Goal: Information Seeking & Learning: Find specific fact

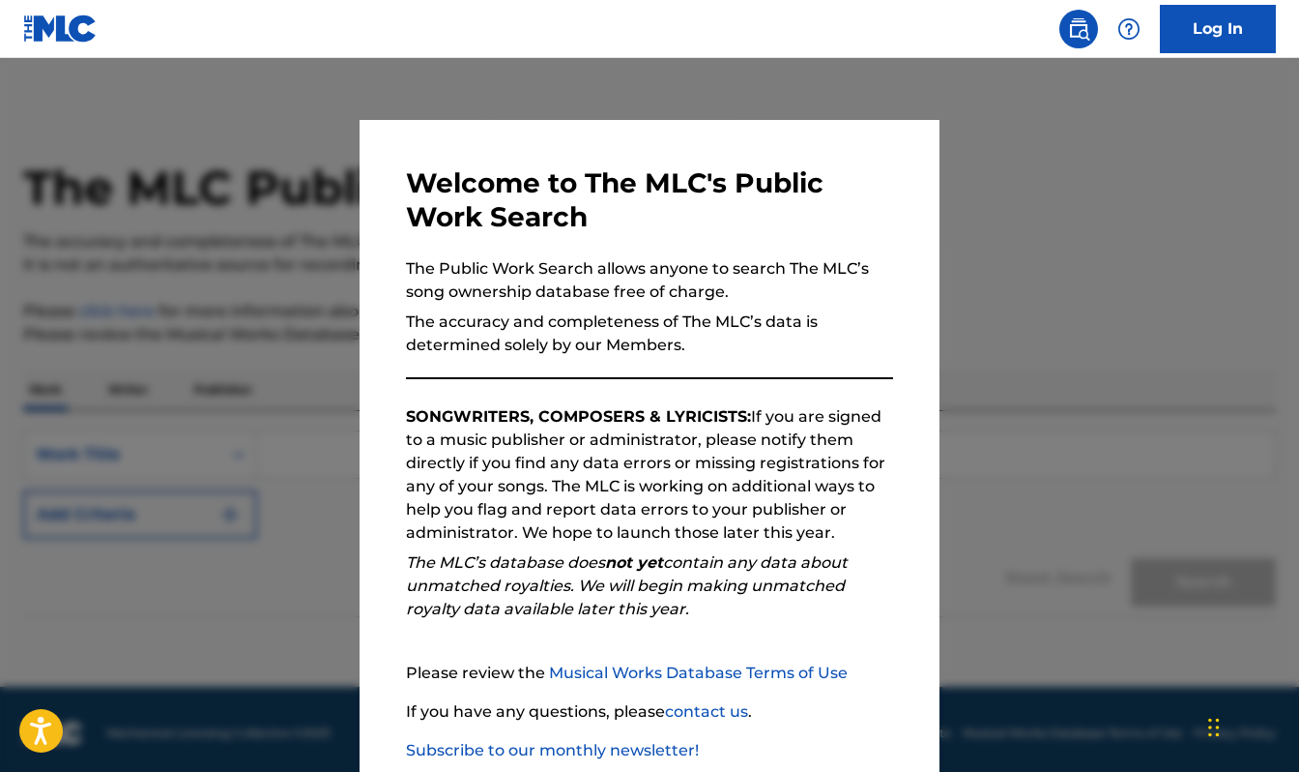
scroll to position [113, 0]
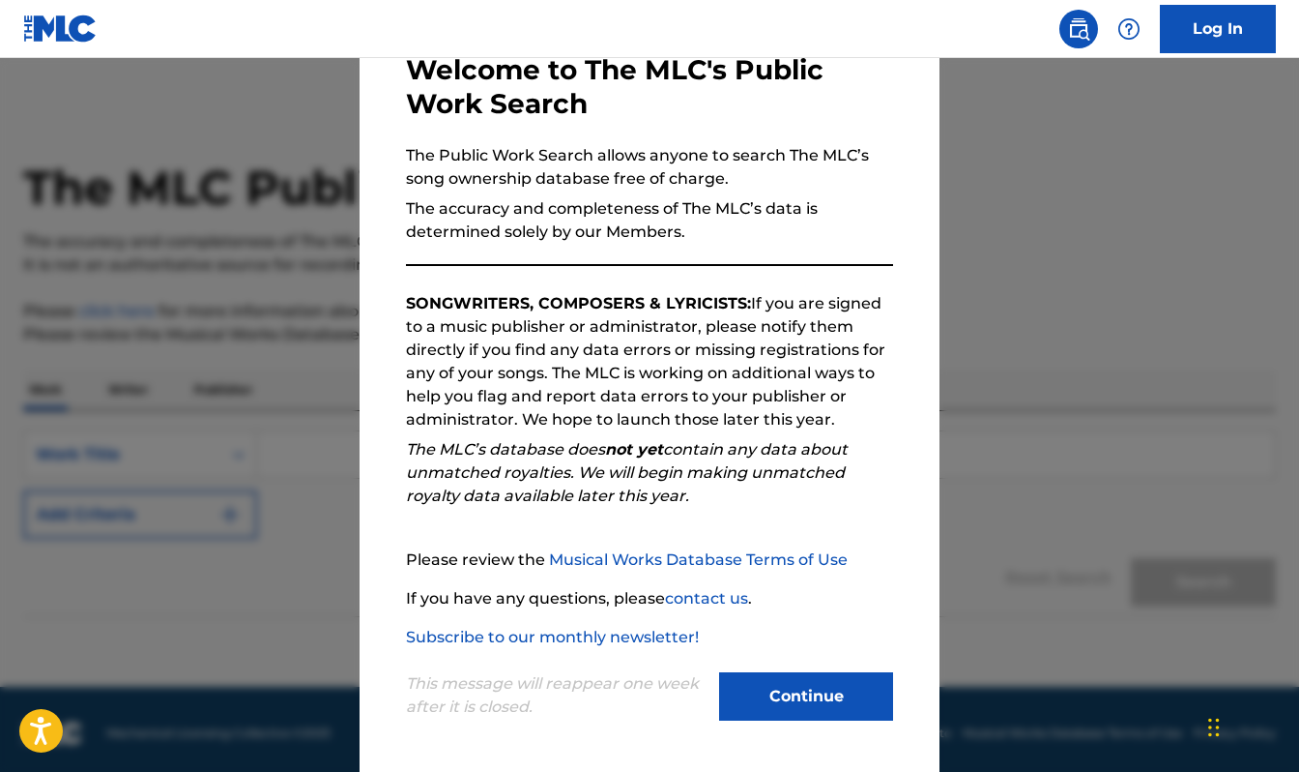
click at [806, 687] on button "Continue" at bounding box center [806, 696] width 174 height 48
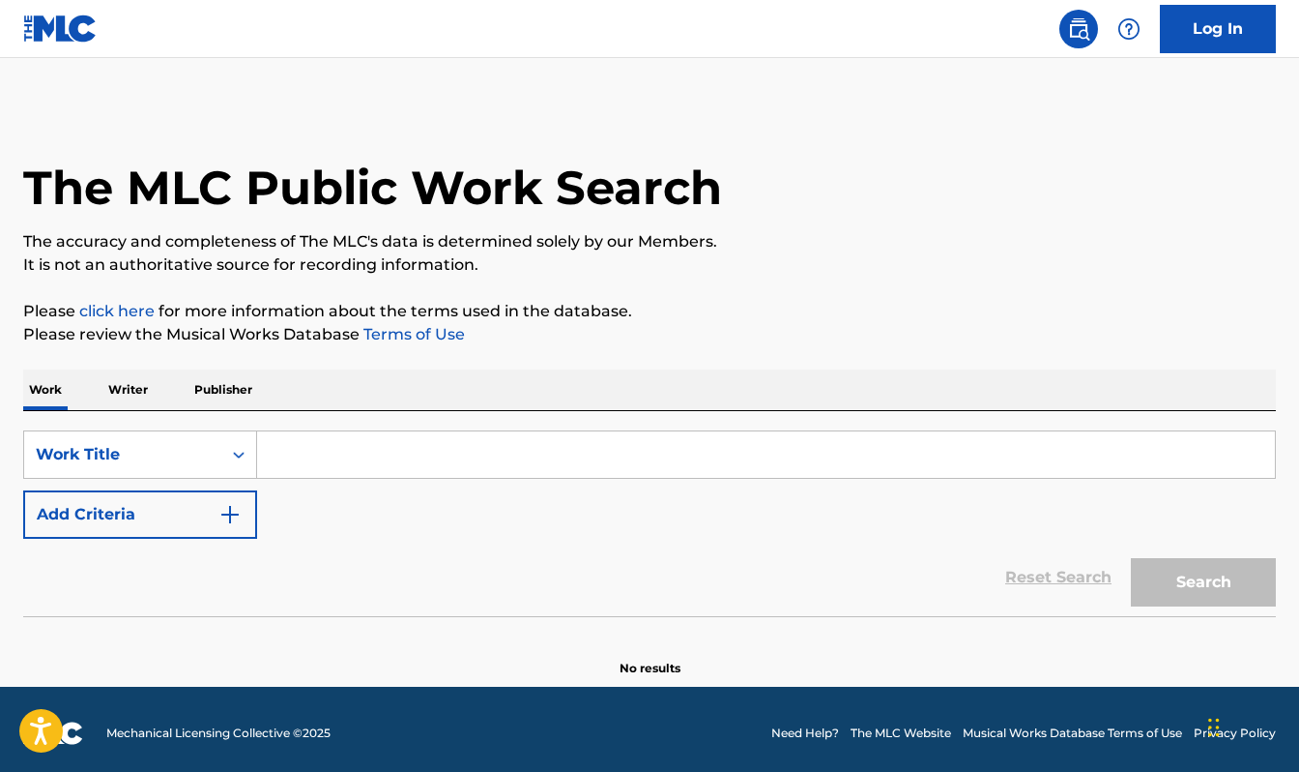
click at [564, 450] on input "Search Form" at bounding box center [766, 454] width 1018 height 46
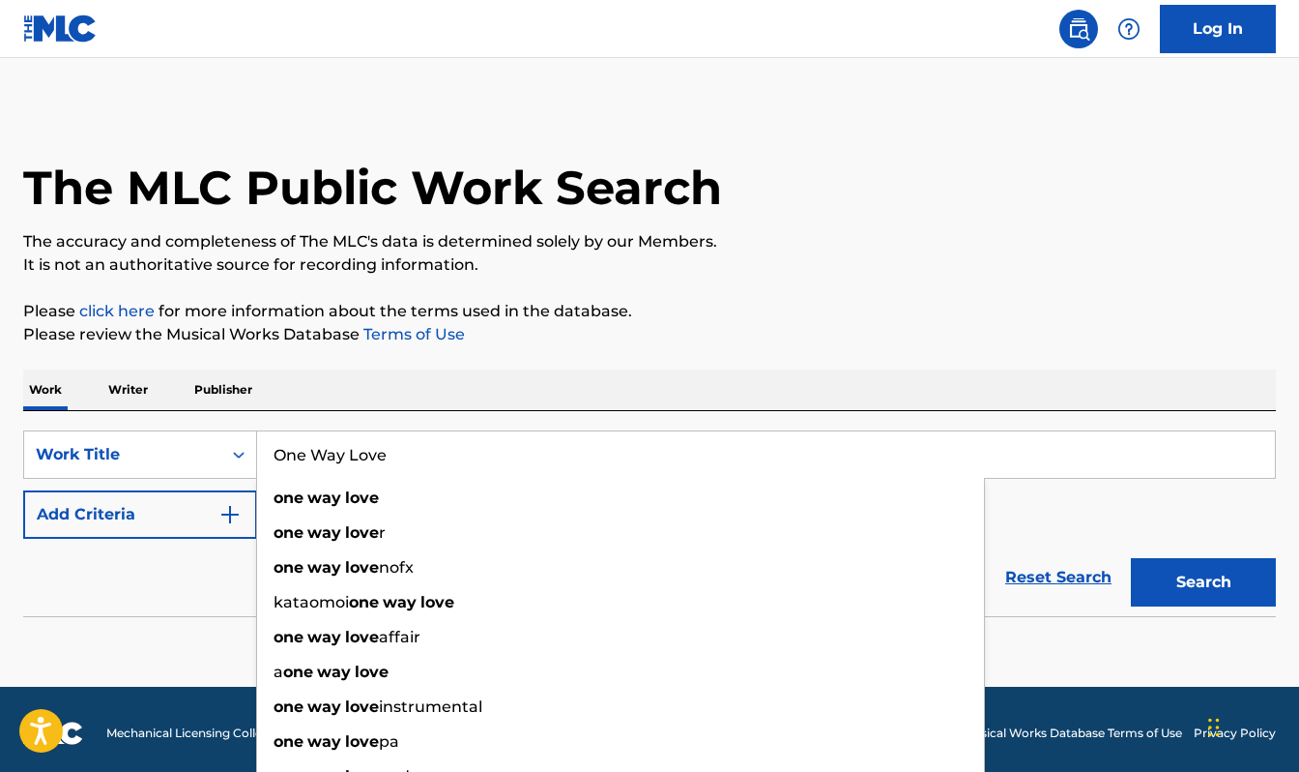
type input "One Way Love"
click at [177, 575] on div "Reset Search Search" at bounding box center [649, 577] width 1253 height 77
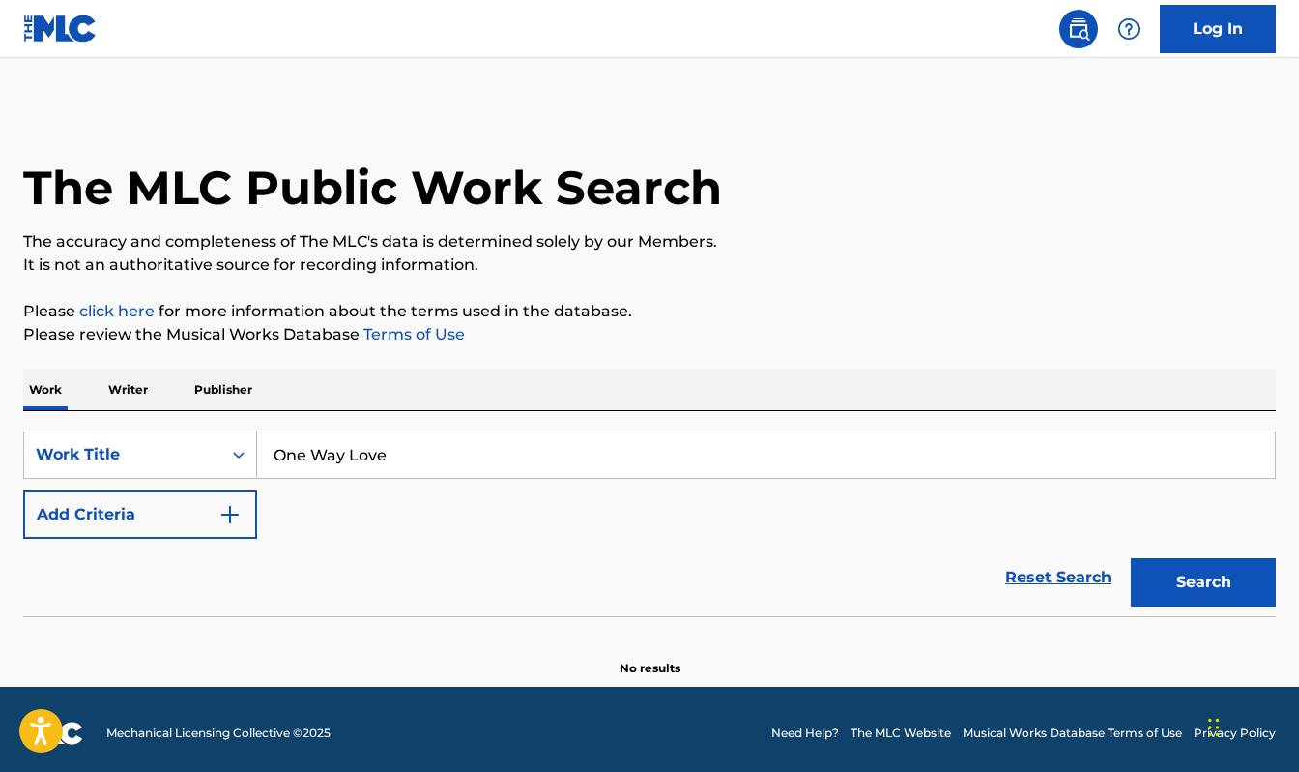
click at [230, 513] on img "Search Form" at bounding box center [229, 514] width 23 height 23
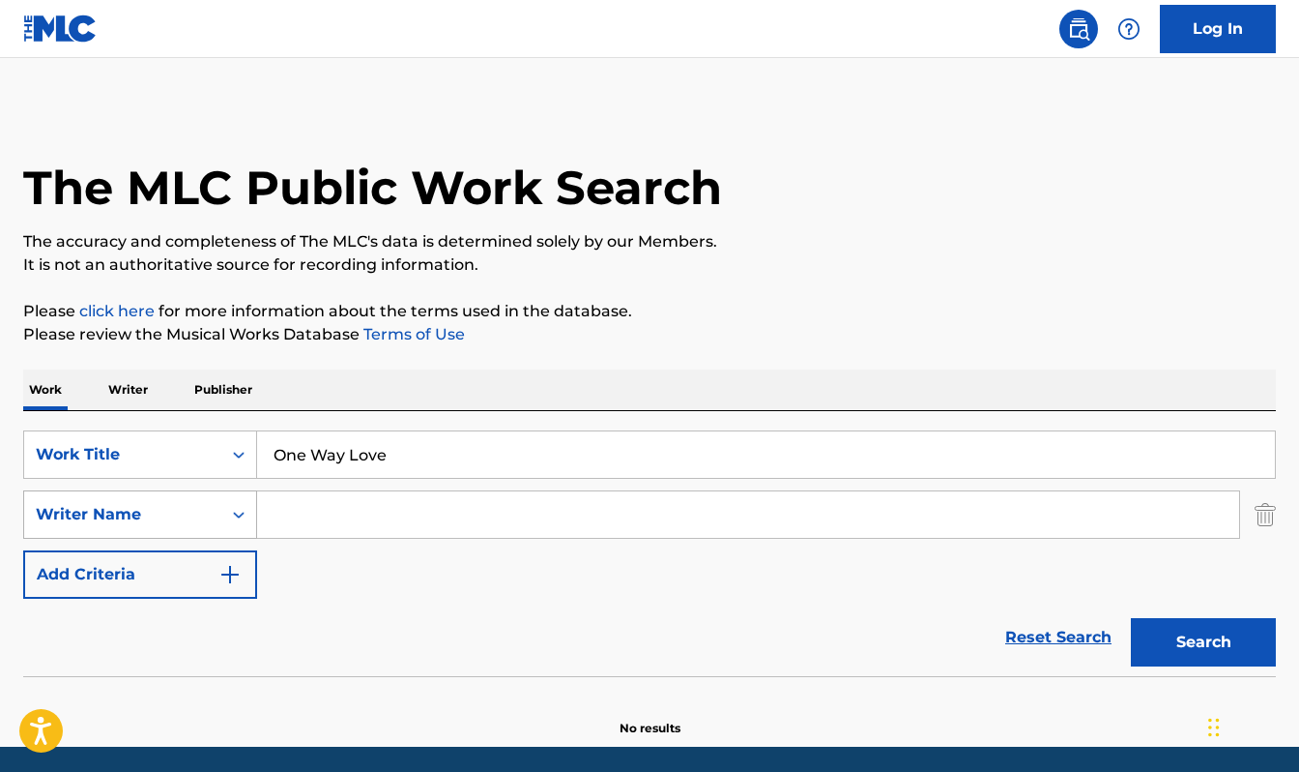
scroll to position [10, 0]
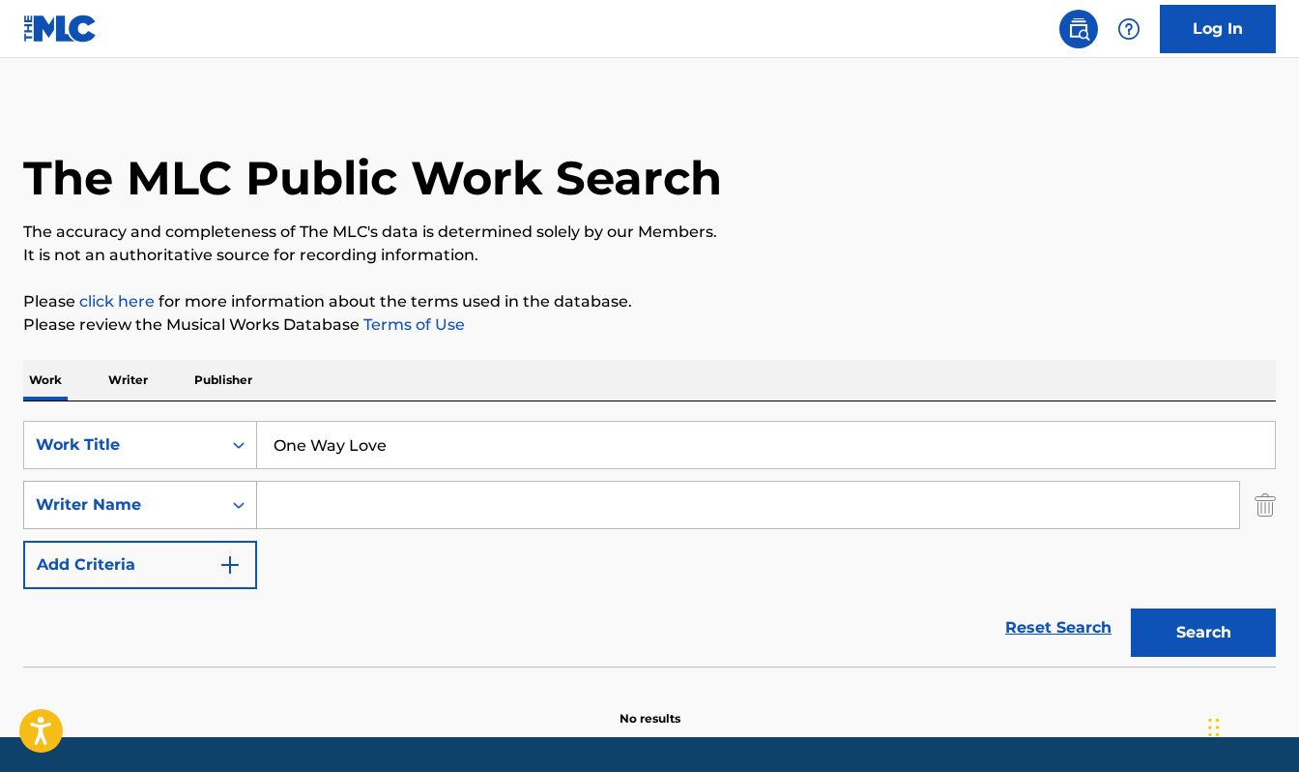
click at [235, 512] on icon "Search Form" at bounding box center [238, 504] width 19 height 19
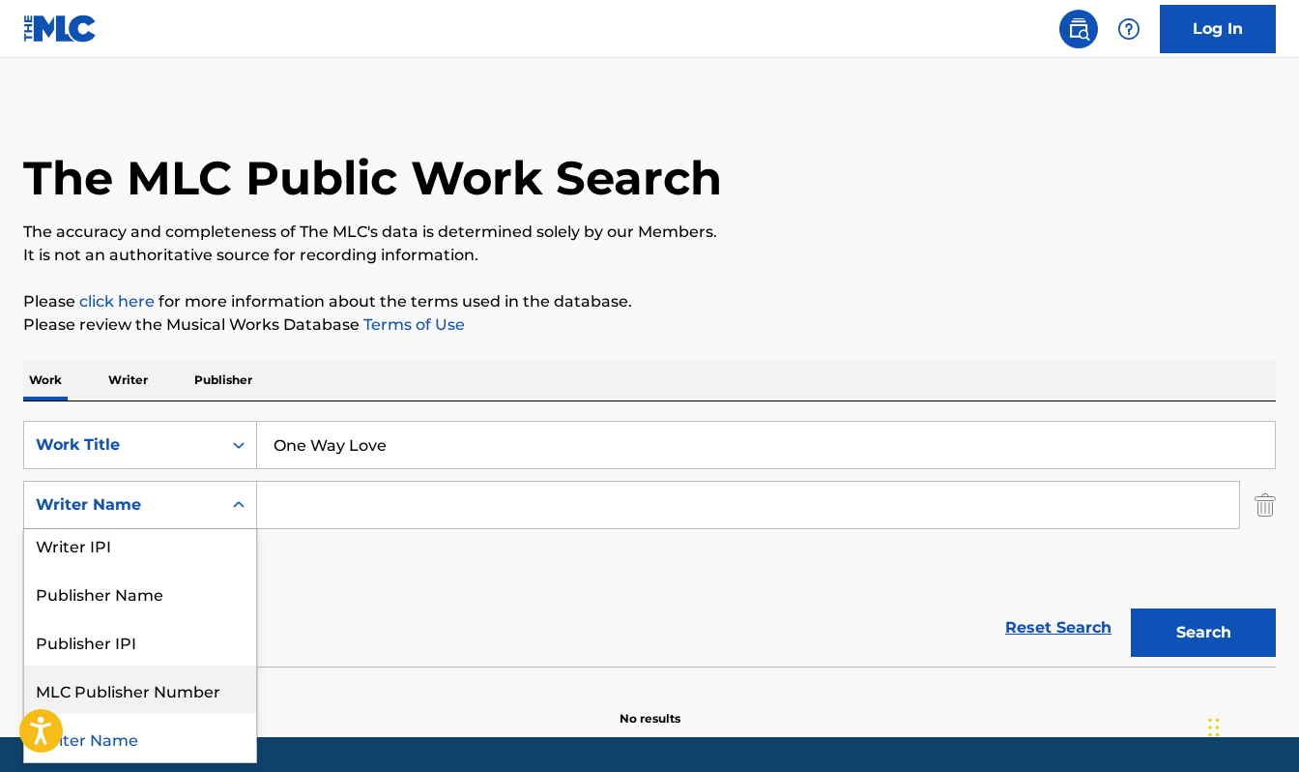
scroll to position [68, 0]
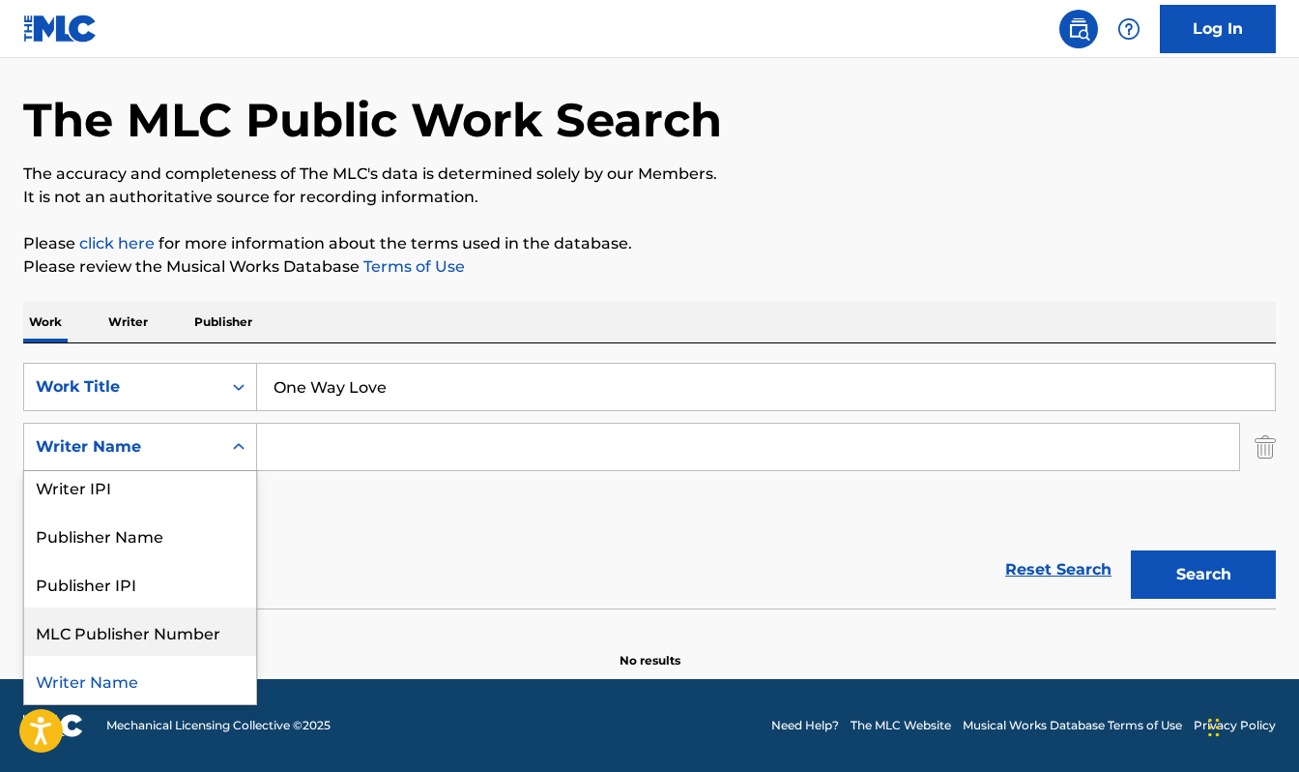
click at [399, 570] on div "Reset Search Search" at bounding box center [649, 569] width 1253 height 77
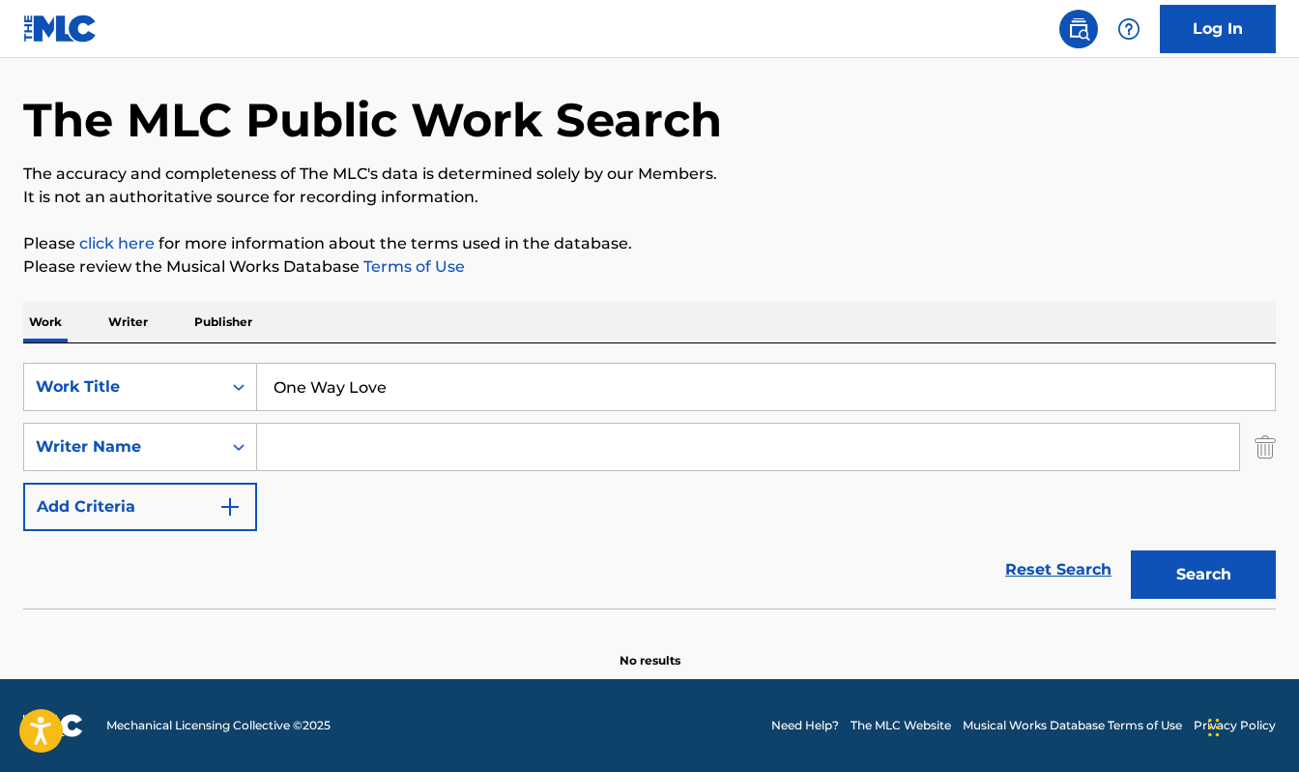
click at [288, 459] on input "Search Form" at bounding box center [748, 446] width 982 height 46
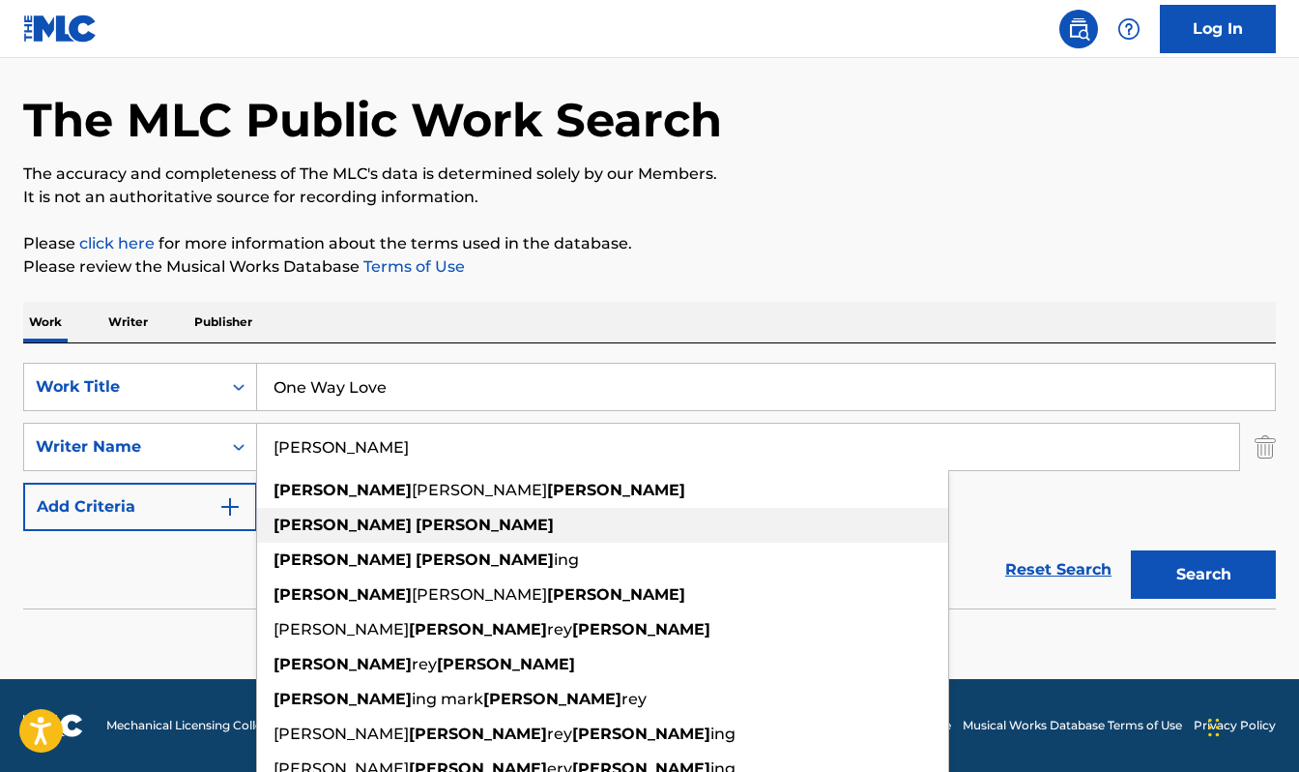
click at [294, 528] on strong "[PERSON_NAME]" at bounding box center [343, 524] width 138 height 18
type input "[PERSON_NAME]"
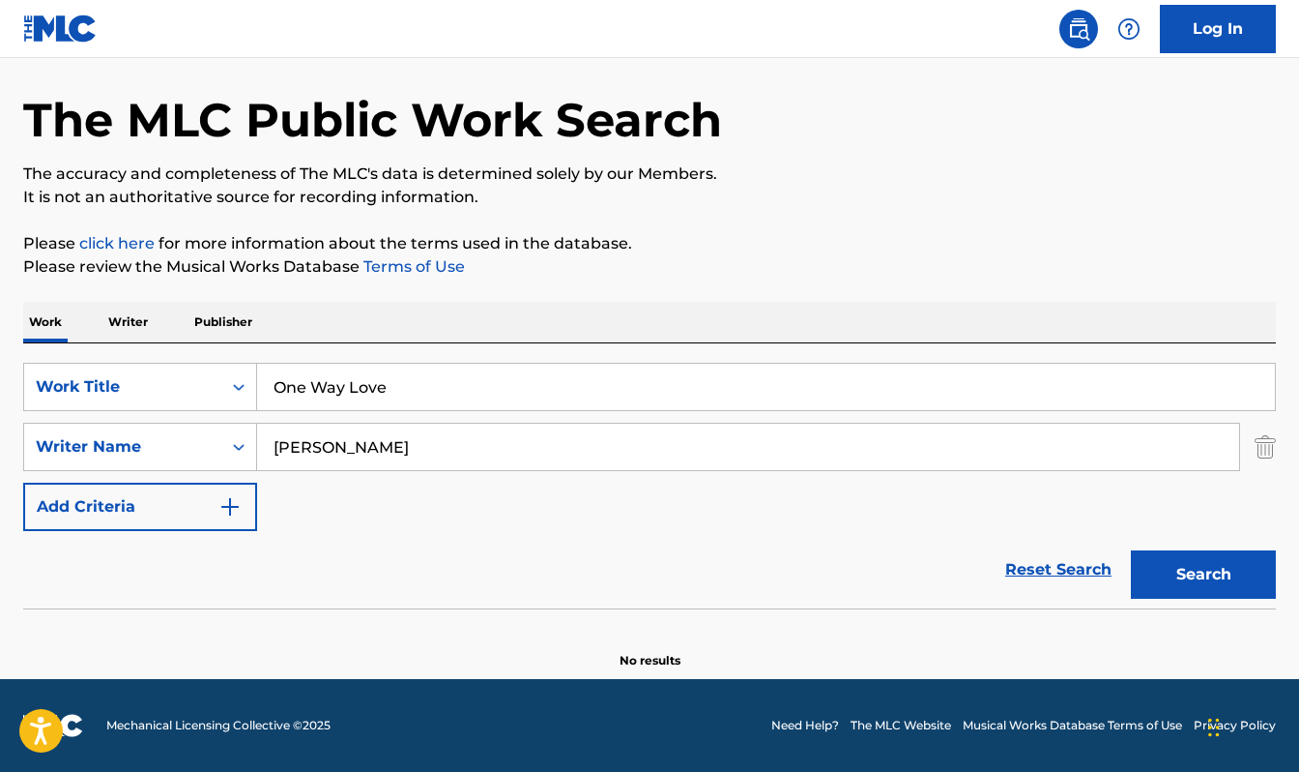
click at [1203, 579] on button "Search" at bounding box center [1203, 574] width 145 height 48
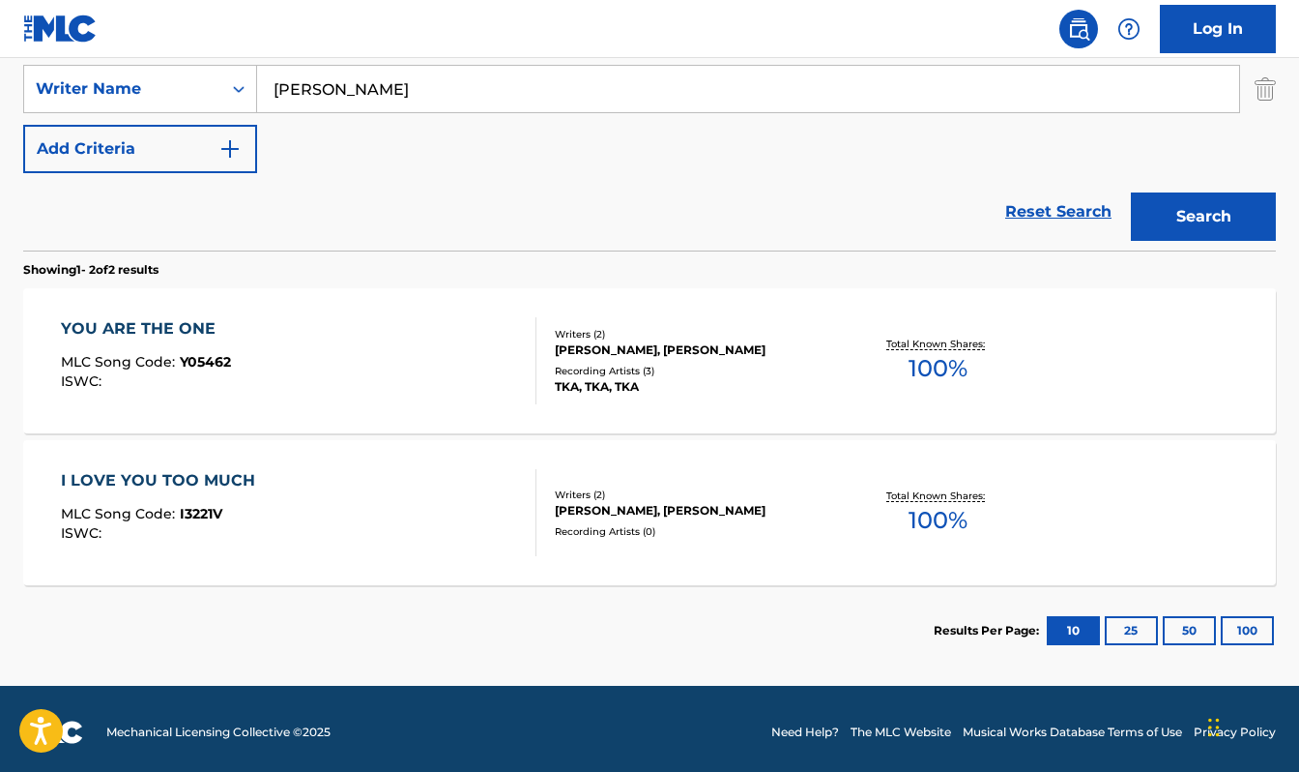
scroll to position [432, 0]
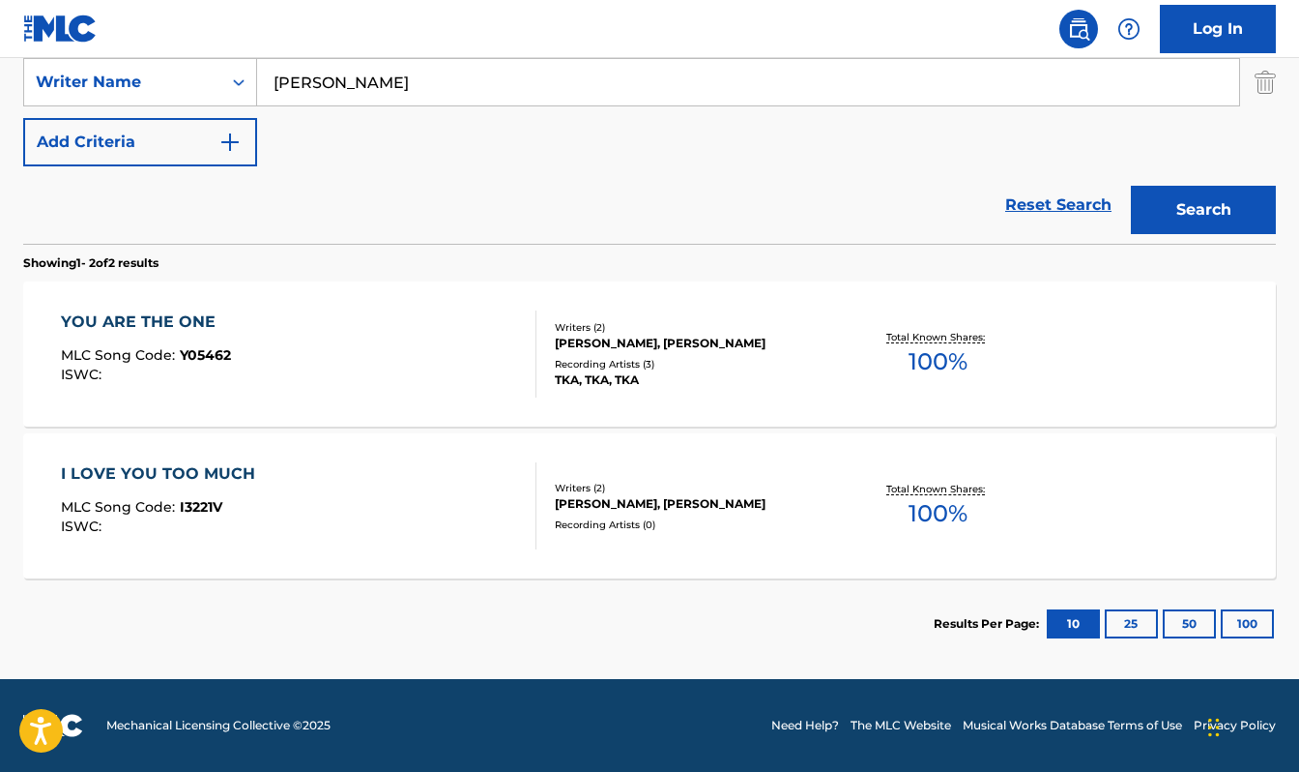
click at [186, 316] on div "YOU ARE THE ONE" at bounding box center [146, 321] width 170 height 23
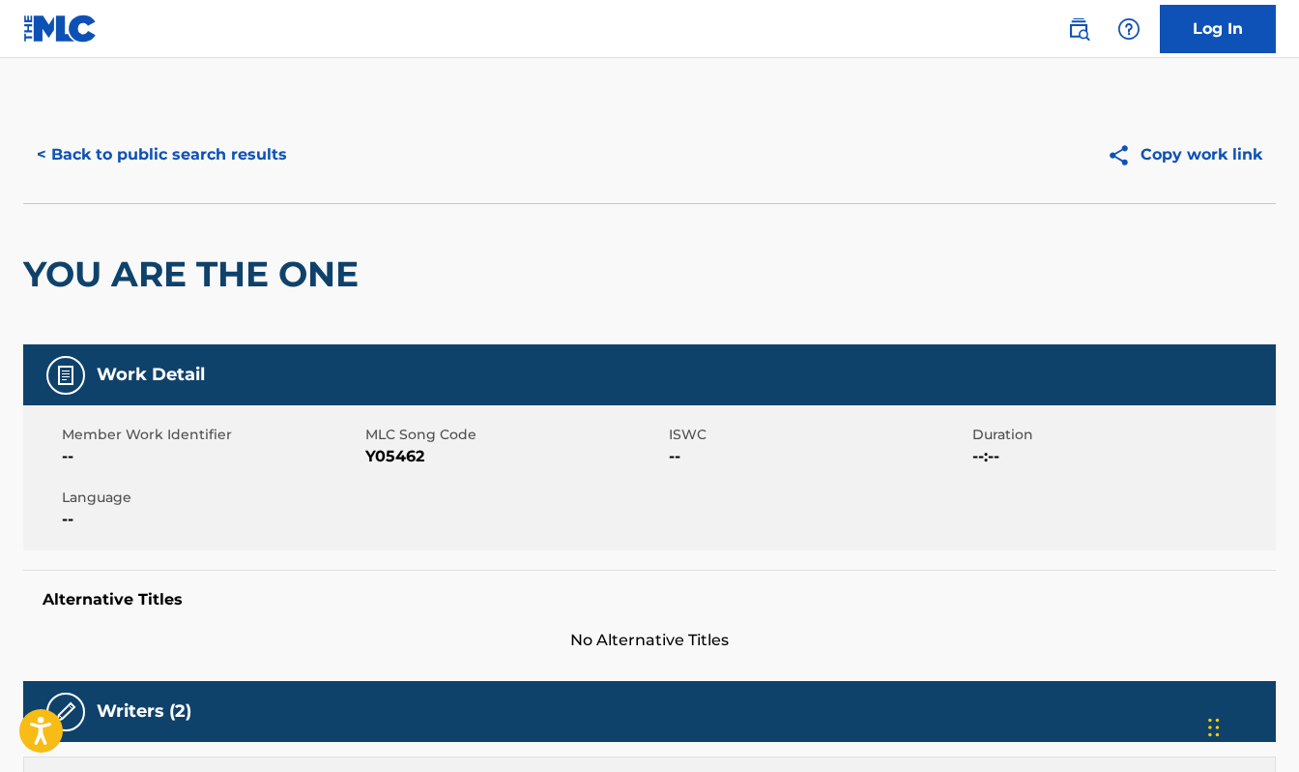
click at [95, 147] on button "< Back to public search results" at bounding box center [161, 155] width 277 height 48
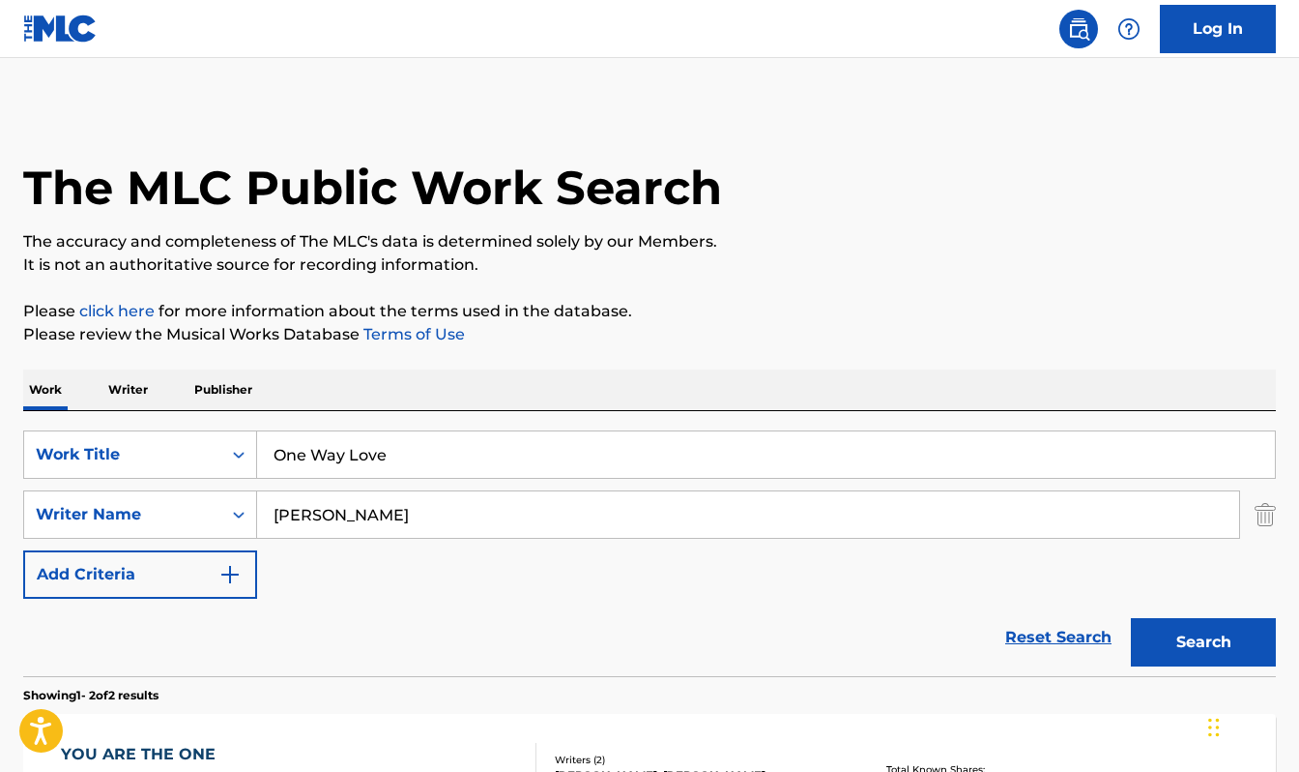
scroll to position [322, 0]
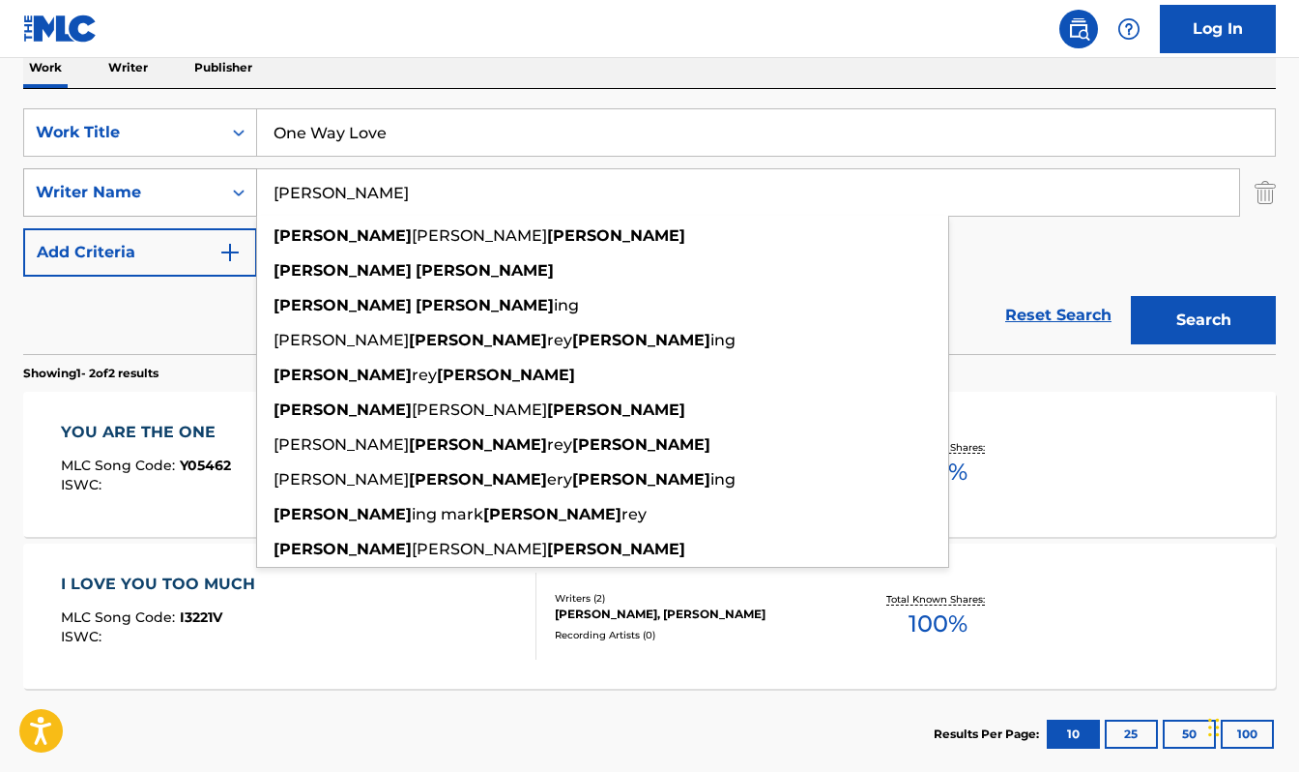
drag, startPoint x: 358, startPoint y: 196, endPoint x: 247, endPoint y: 175, distance: 113.2
click at [247, 175] on div "SearchWithCriteria65c855b9-1cbc-41f8-a901-f72033a69a80 Writer Name [PERSON_NAME…" at bounding box center [649, 192] width 1253 height 48
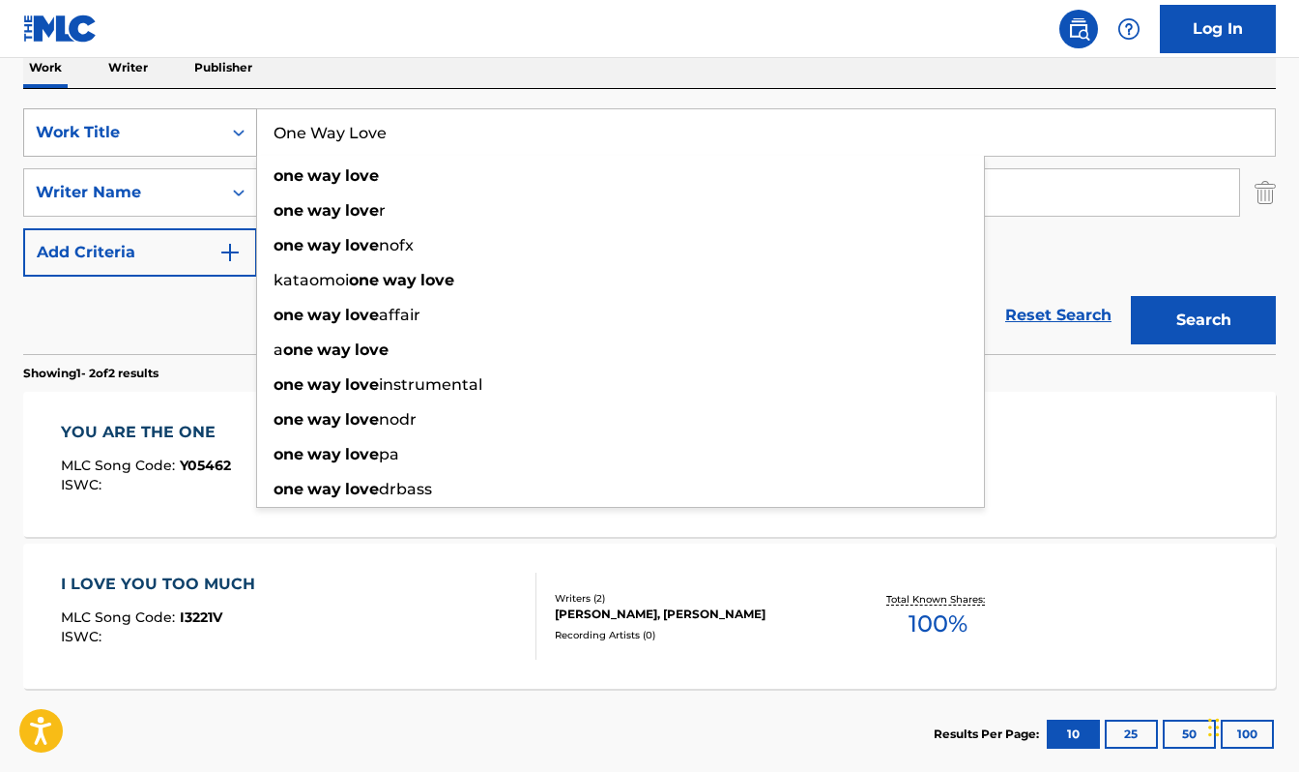
drag, startPoint x: 395, startPoint y: 138, endPoint x: 248, endPoint y: 130, distance: 148.2
click at [248, 132] on div "SearchWithCriteria27be7ff9-5894-4a19-9471-c5319e0bfab2 Work Title One Way Love …" at bounding box center [649, 132] width 1253 height 48
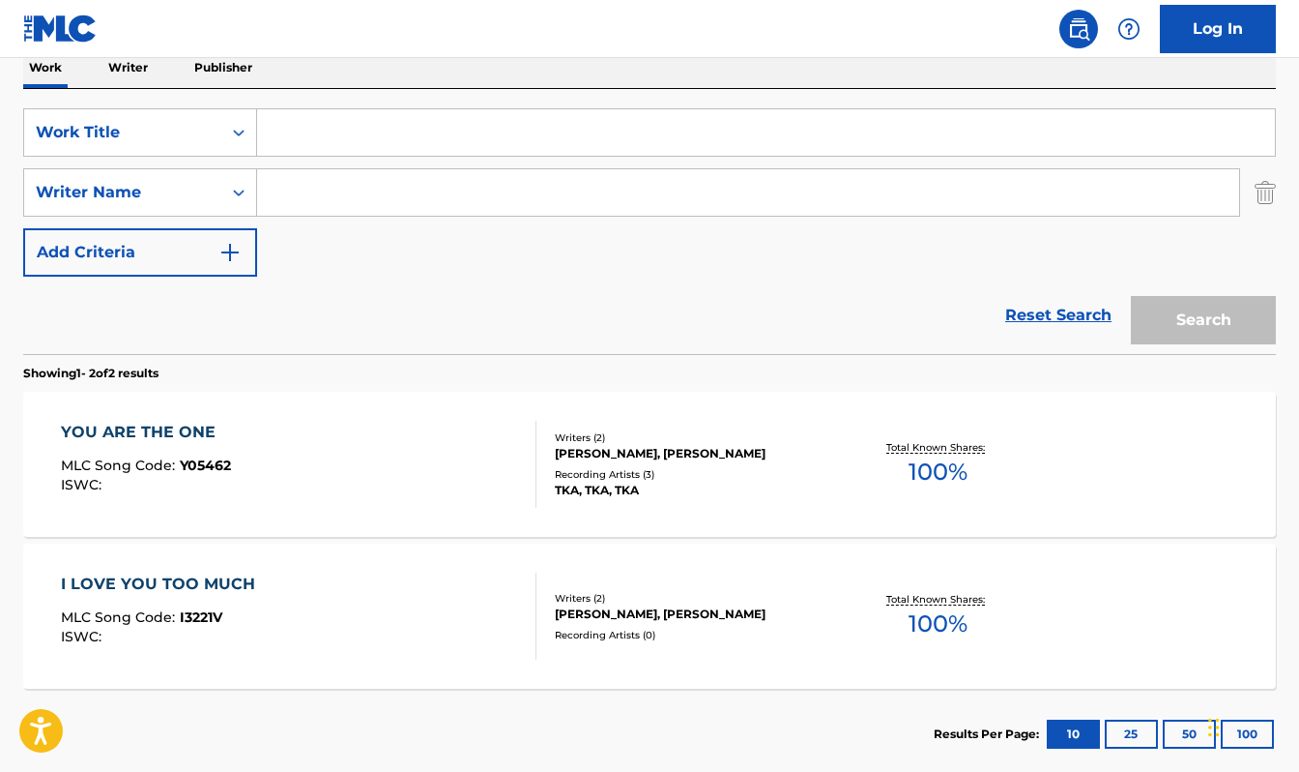
click at [283, 187] on input "Search Form" at bounding box center [748, 192] width 982 height 46
type input "[PERSON_NAME]"
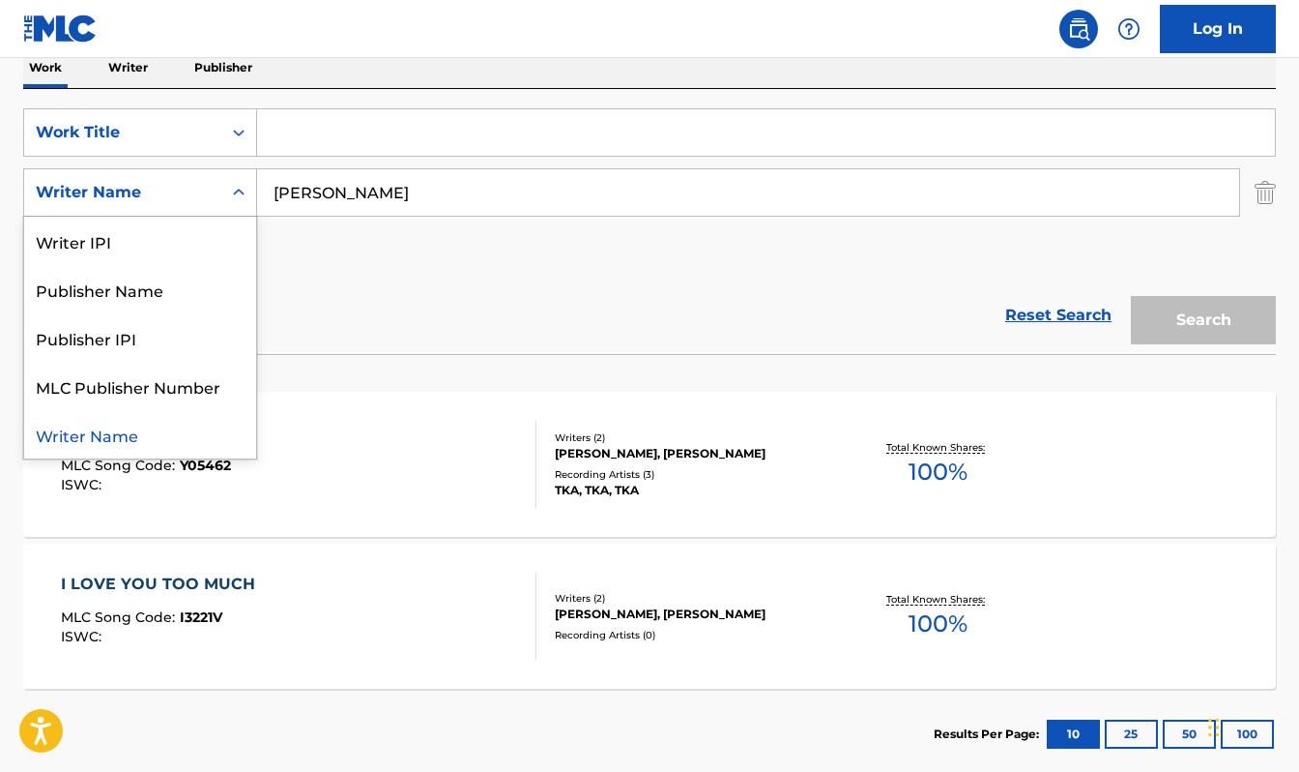
click at [247, 199] on icon "Search Form" at bounding box center [238, 192] width 19 height 19
click at [162, 299] on div "Publisher Name" at bounding box center [140, 289] width 232 height 48
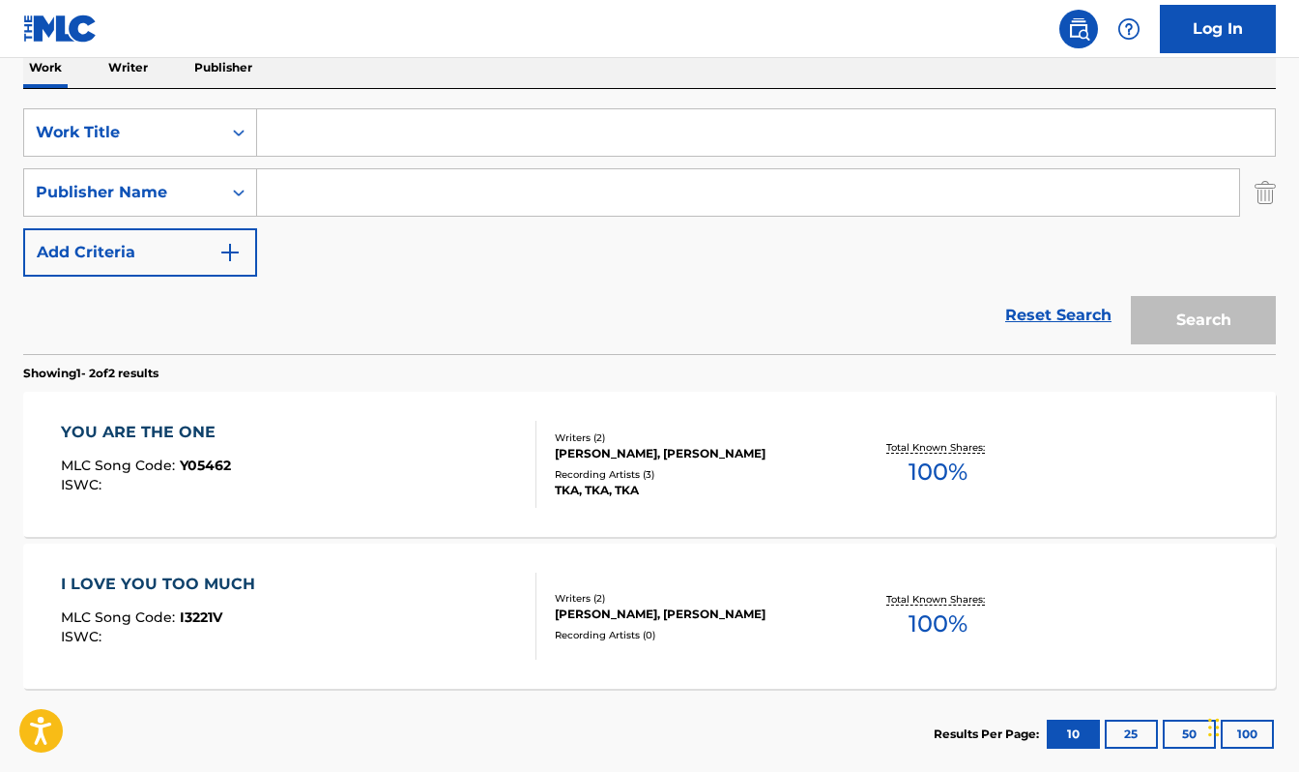
click at [362, 196] on input "Search Form" at bounding box center [748, 192] width 982 height 46
type input "m"
